Goal: Find specific page/section: Find specific page/section

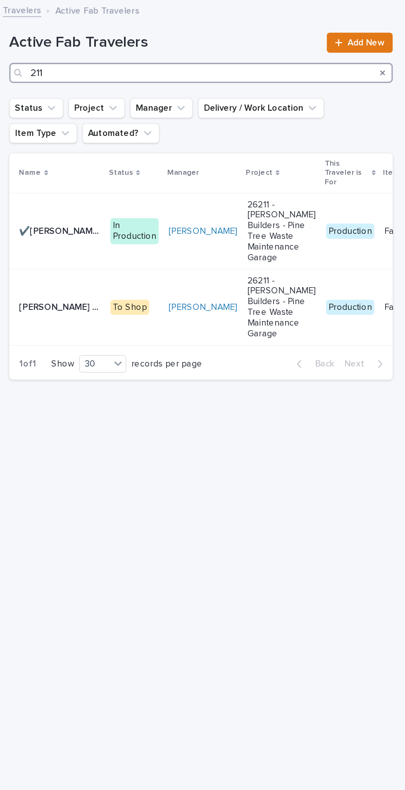
click at [224, 47] on input "211" at bounding box center [271, 47] width 252 height 13
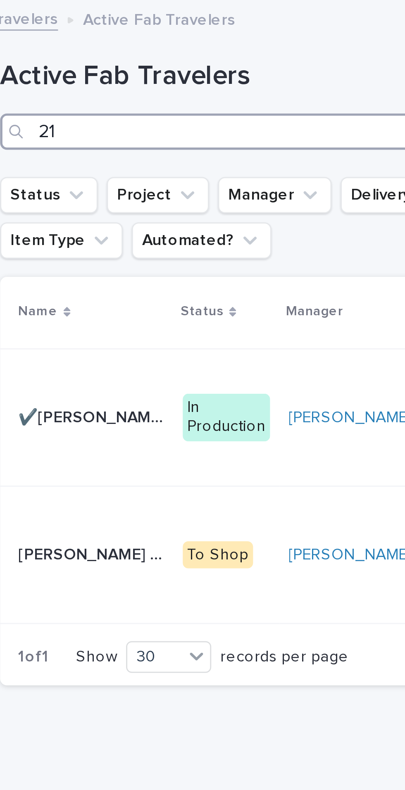
type input "2"
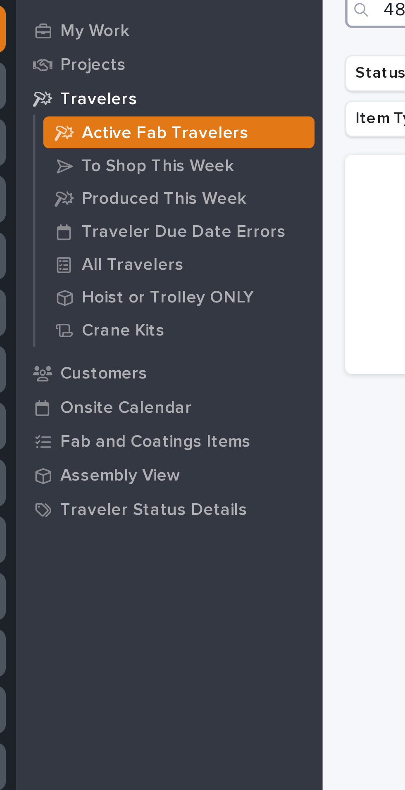
type input "487"
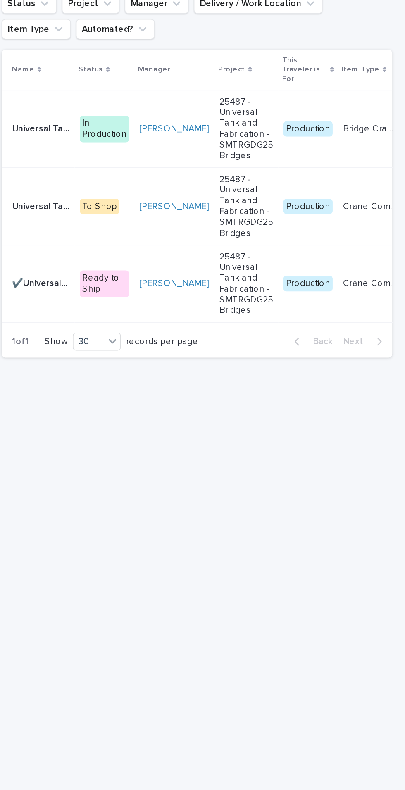
click at [167, 150] on p "Universal Tank and Fabrication - Building Addition - SMTRGDG25 Bridges" at bounding box center [170, 151] width 39 height 9
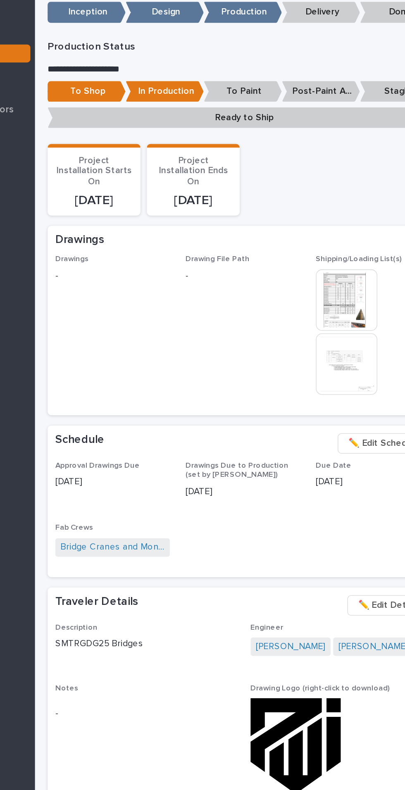
scroll to position [332, 0]
